Goal: Information Seeking & Learning: Learn about a topic

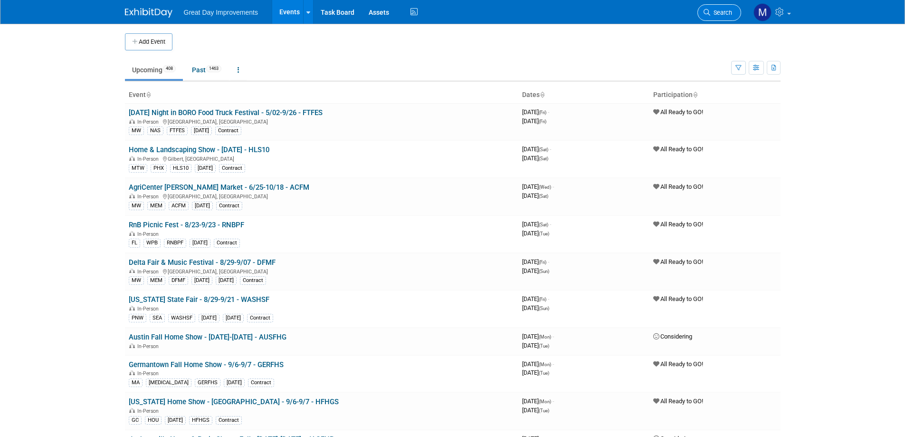
click at [723, 11] on span "Search" at bounding box center [722, 12] width 22 height 7
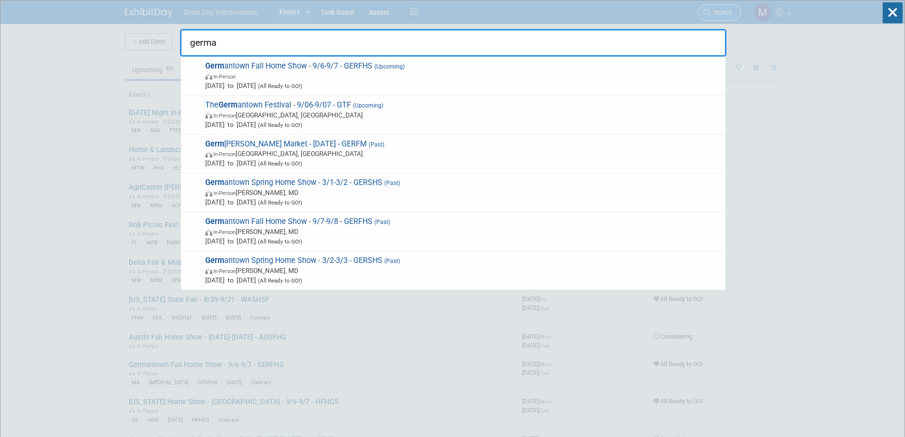
type input "german"
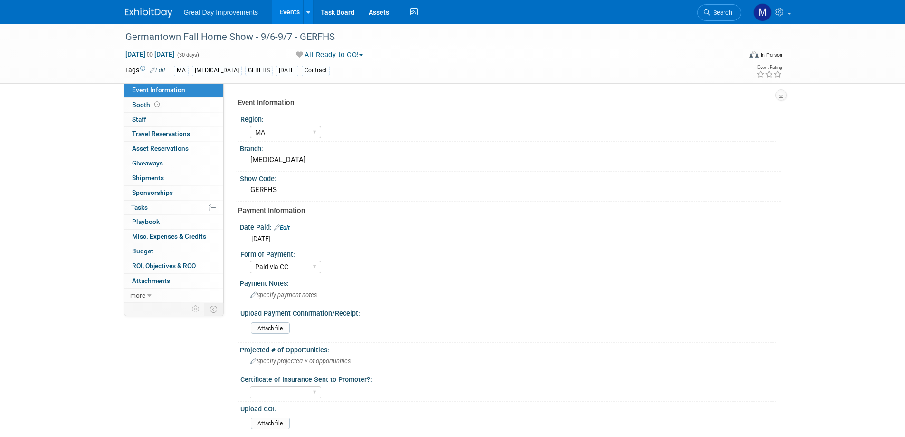
select select "MA"
select select "Paid via CC"
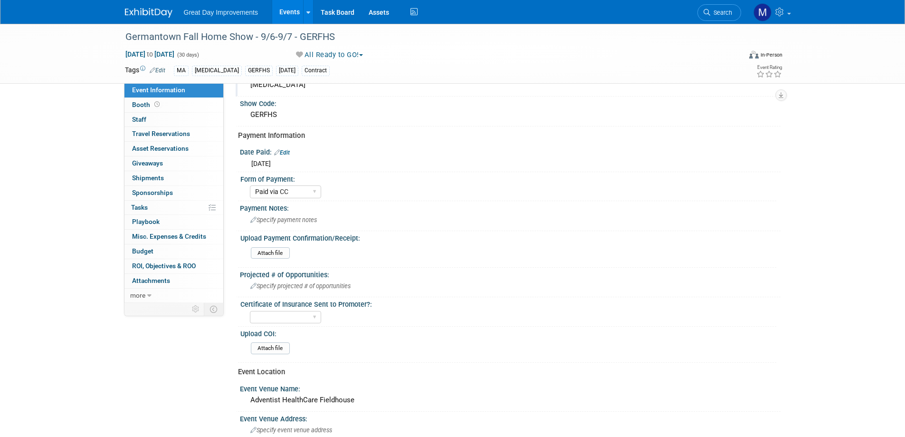
scroll to position [284, 0]
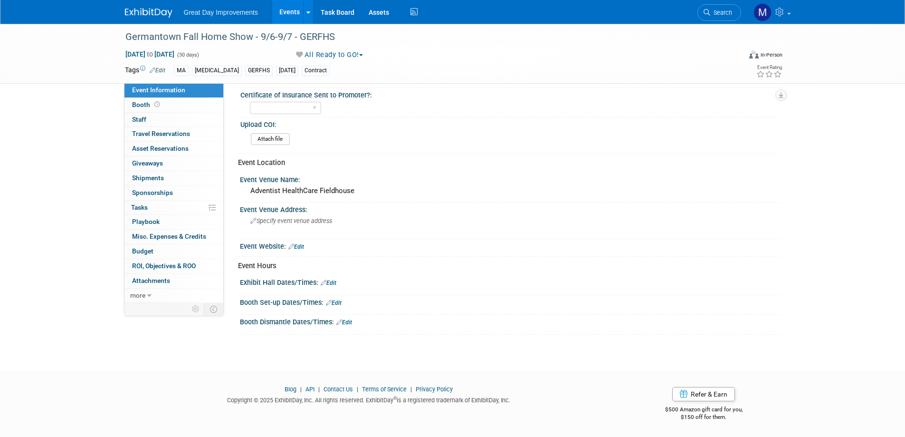
click at [150, 12] on img at bounding box center [149, 13] width 48 height 10
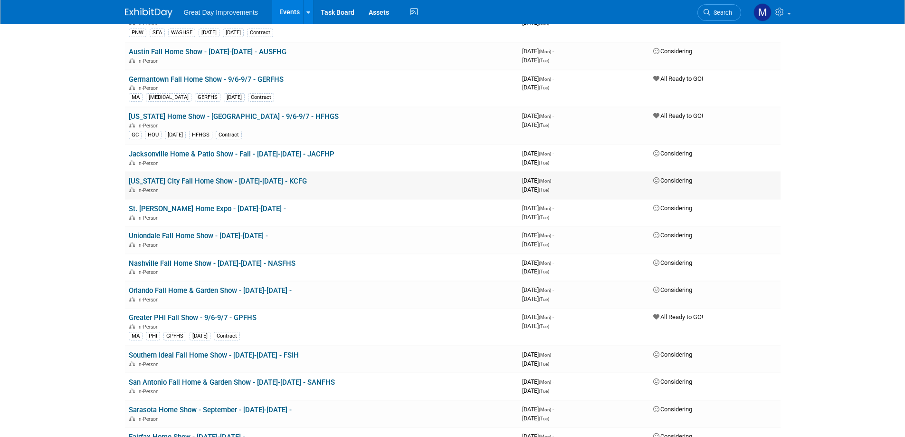
scroll to position [333, 0]
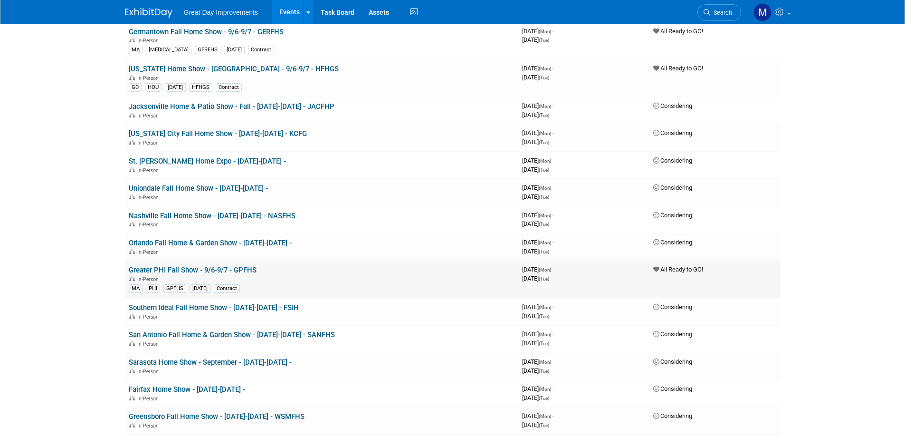
click at [233, 269] on link "Greater PHI Fall Show - 9/6-9/7 - GPFHS" at bounding box center [193, 270] width 128 height 9
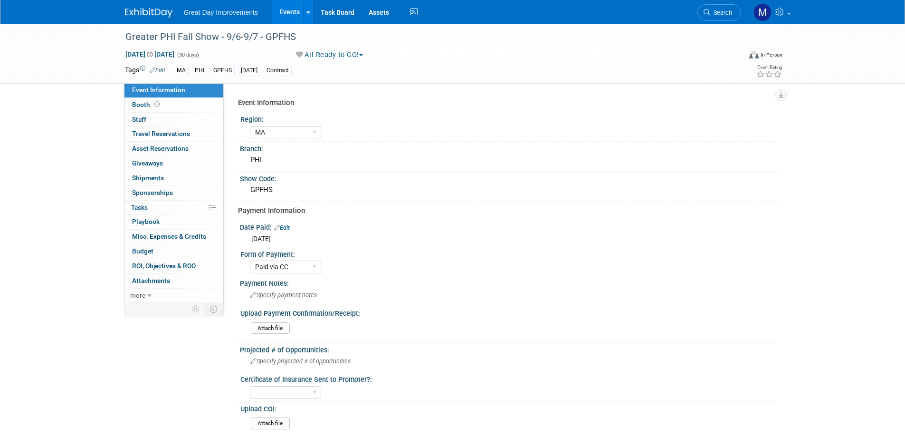
select select "MA"
select select "Paid via CC"
click at [725, 16] on link "Search" at bounding box center [720, 12] width 44 height 17
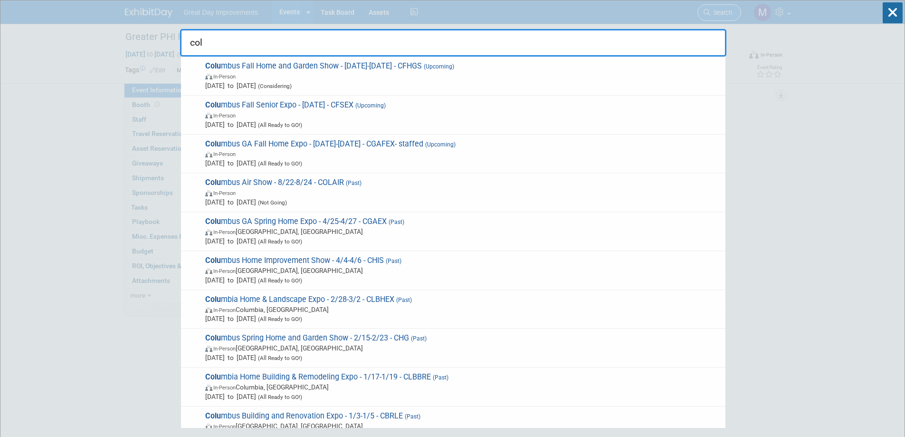
type input "colu"
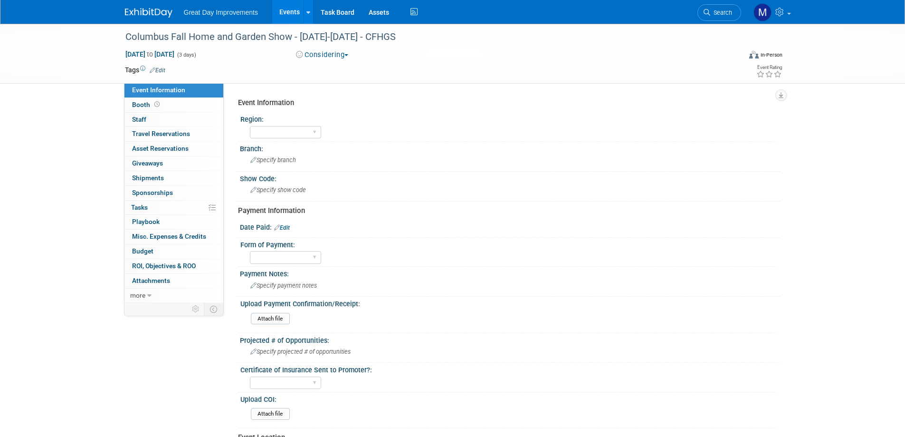
click at [164, 10] on img at bounding box center [149, 13] width 48 height 10
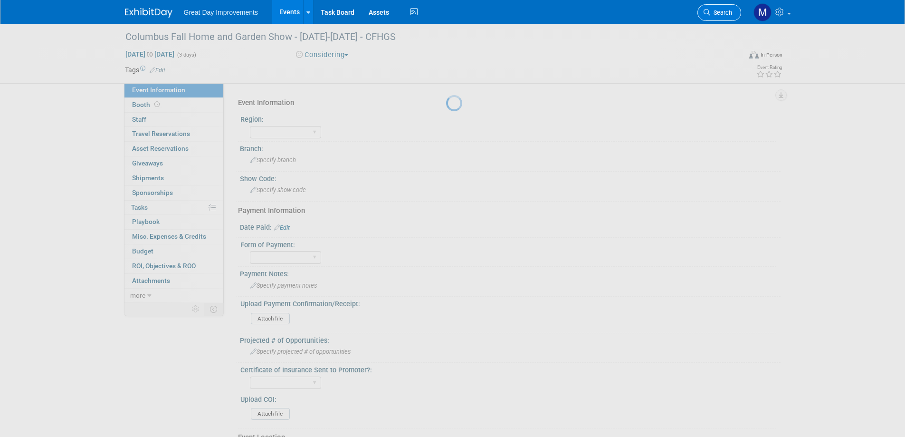
click at [717, 12] on span "Search" at bounding box center [722, 12] width 22 height 7
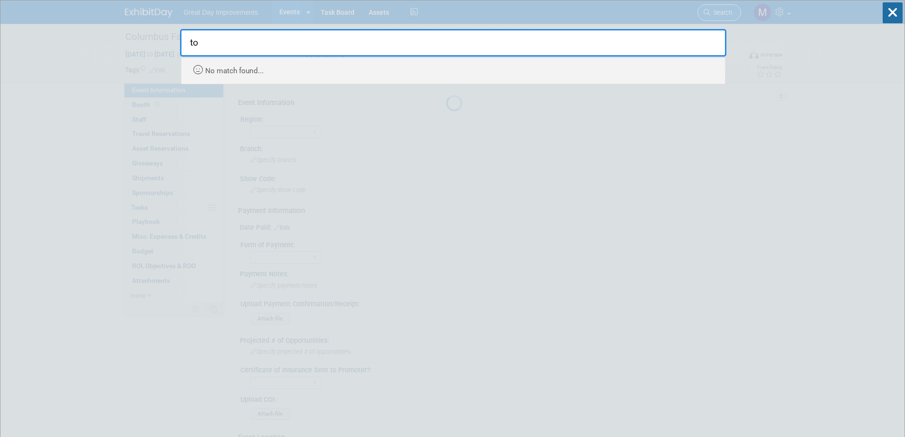
type input "t"
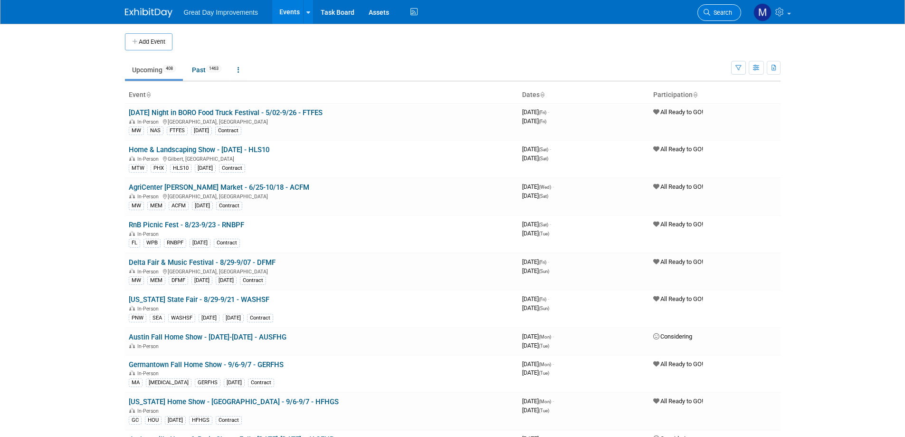
click at [715, 15] on span "Search" at bounding box center [722, 12] width 22 height 7
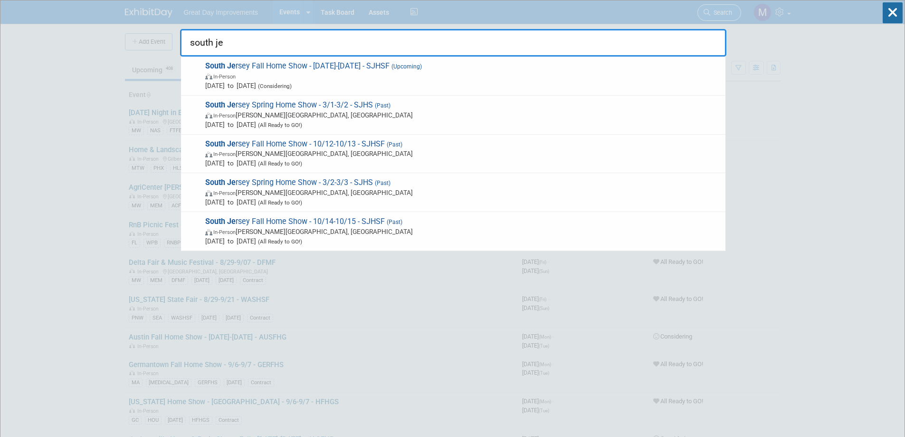
type input "south jer"
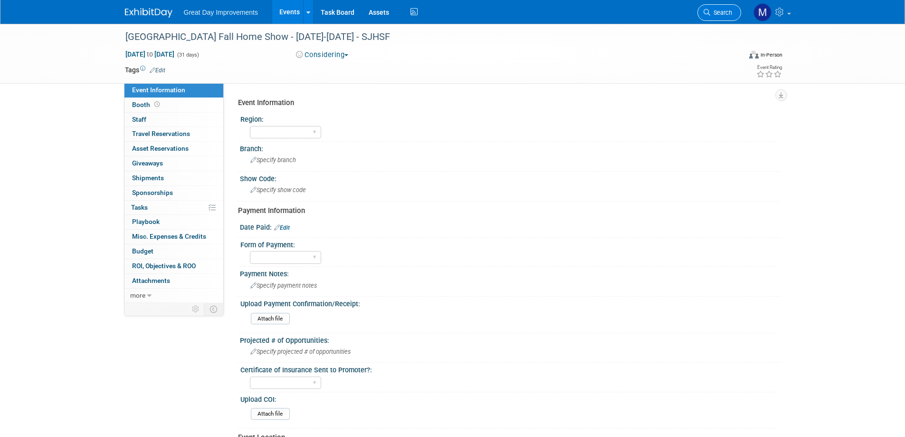
click at [715, 8] on link "Search" at bounding box center [720, 12] width 44 height 17
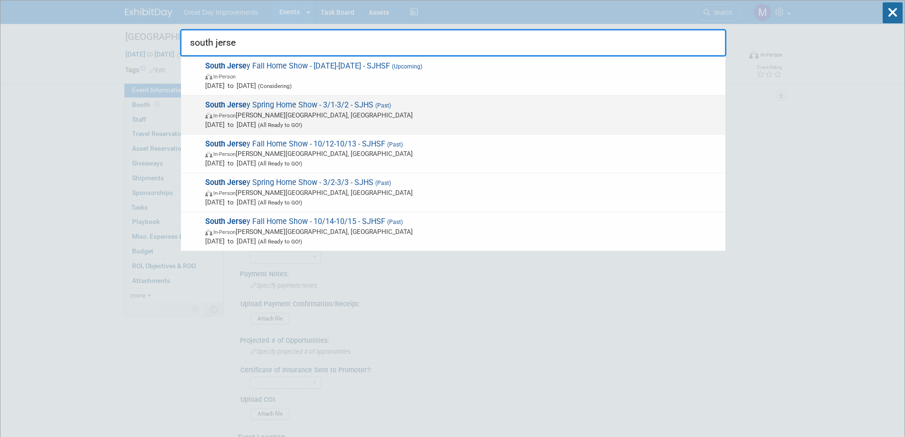
type input "south jerse"
click at [412, 109] on span "South Jerse y Spring Home Show - 3/1-3/2 - SJHS (Past) In-Person Voorhees Towns…" at bounding box center [461, 114] width 519 height 29
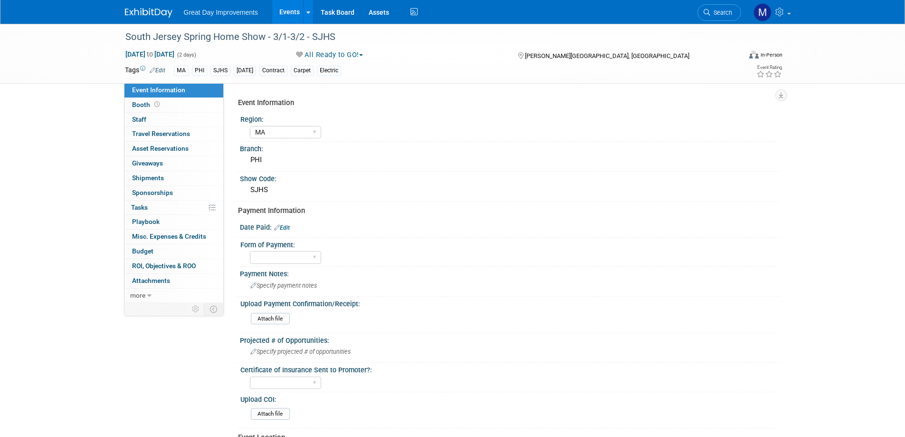
select select "MA"
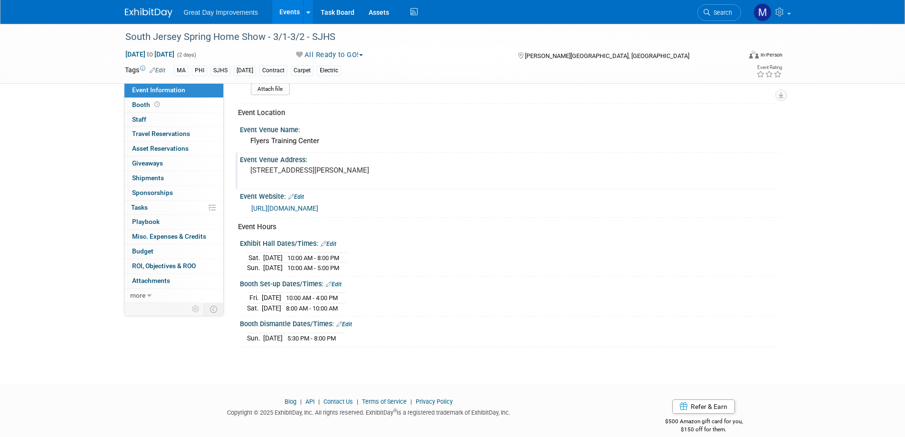
scroll to position [336, 0]
